Goal: Task Accomplishment & Management: Manage account settings

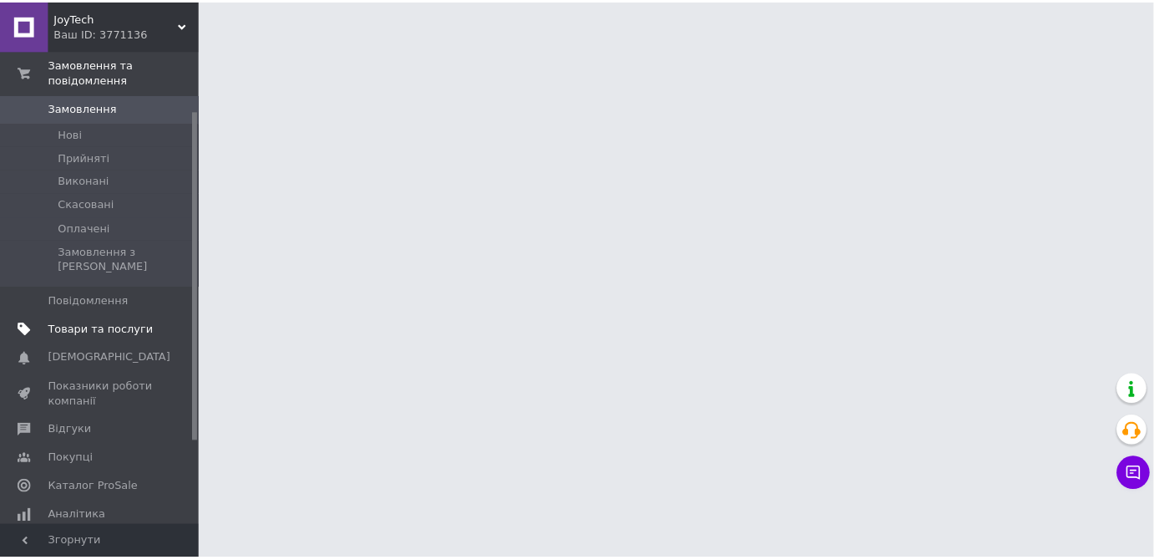
scroll to position [151, 0]
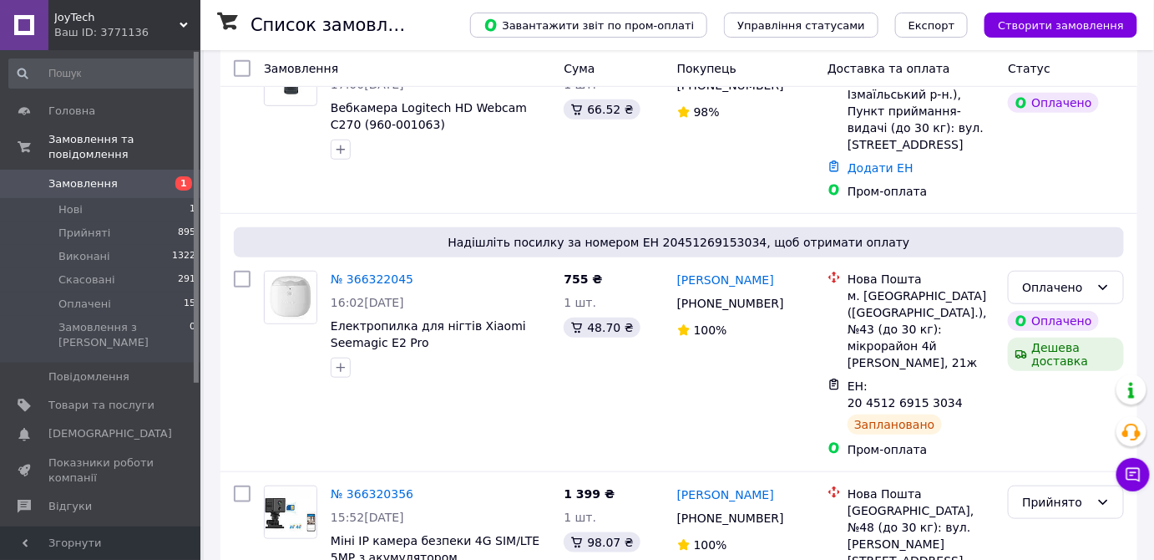
scroll to position [303, 0]
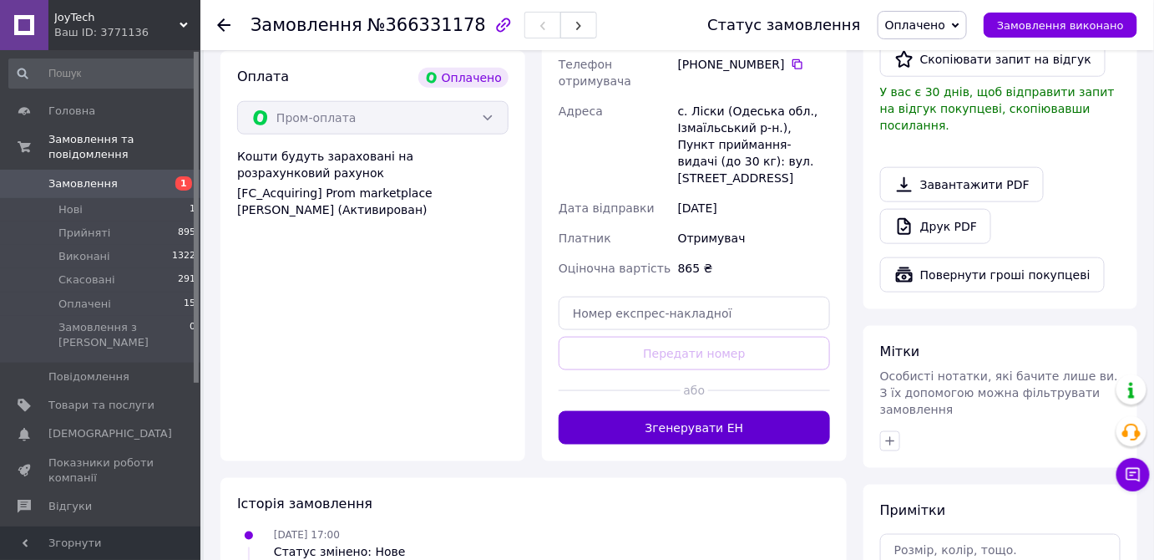
click at [693, 411] on button "Згенерувати ЕН" at bounding box center [694, 427] width 271 height 33
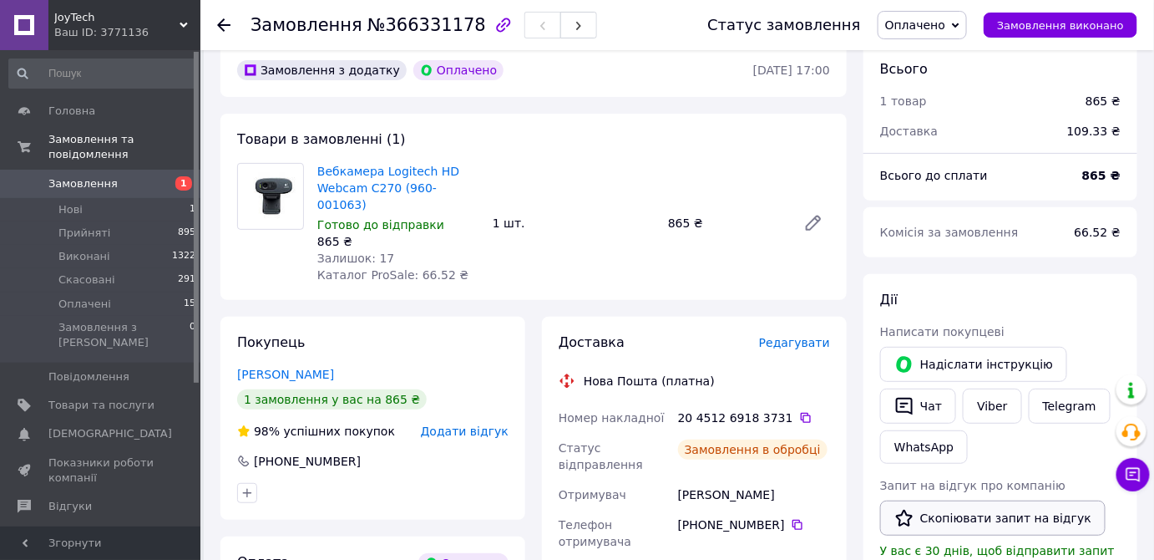
scroll to position [151, 0]
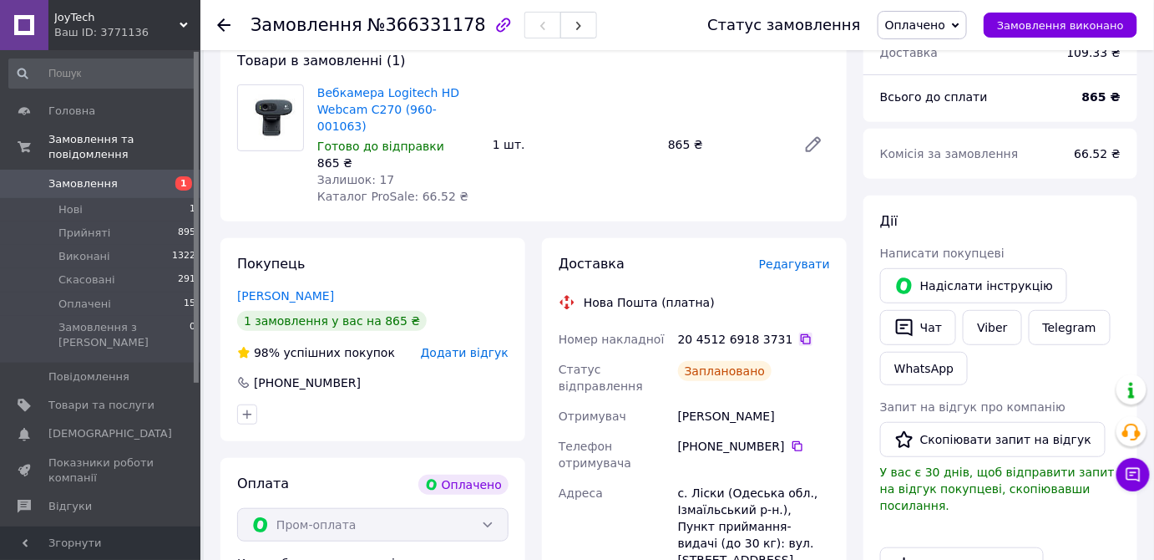
click at [799, 332] on icon at bounding box center [805, 338] width 13 height 13
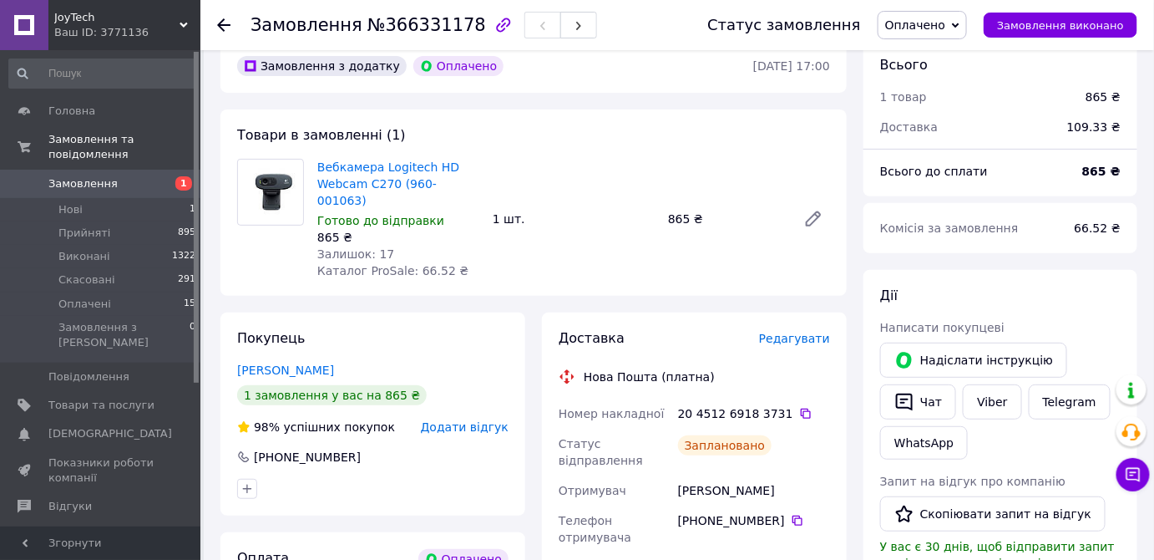
scroll to position [0, 0]
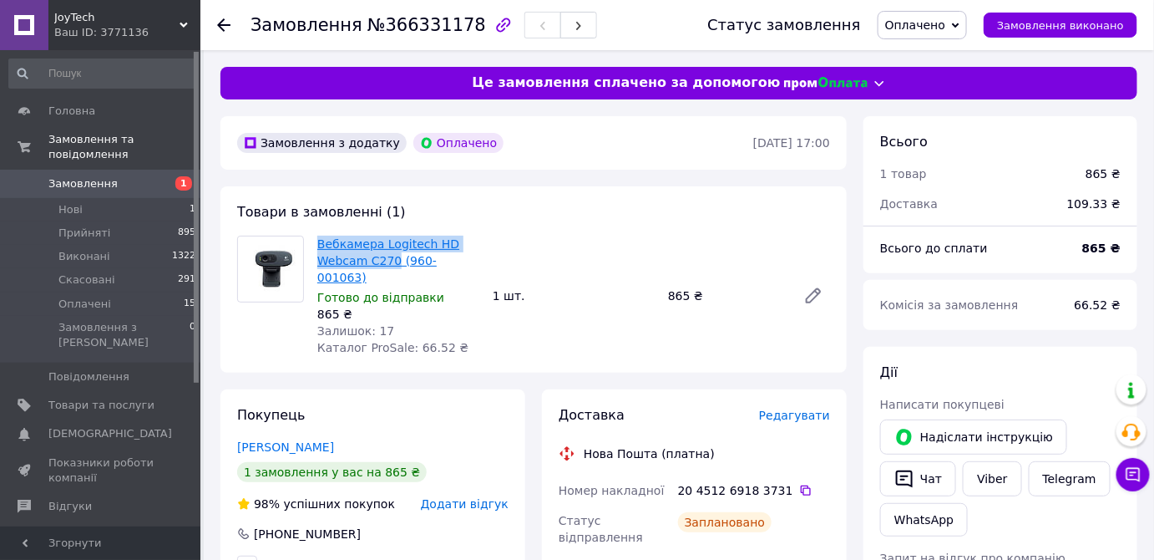
drag, startPoint x: 314, startPoint y: 241, endPoint x: 389, endPoint y: 263, distance: 78.2
click at [389, 263] on div "Вебкамера Logitech HD Webcam C270 (960-001063) Готово до відправки 865 ₴ Залишо…" at bounding box center [398, 295] width 175 height 127
copy link "Вебкамера Logitech HD Webcam C270"
